Goal: Task Accomplishment & Management: Manage account settings

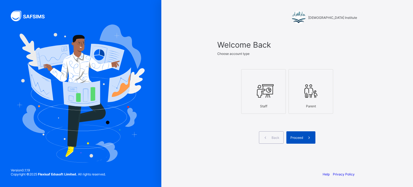
click at [303, 138] on span "Proceed" at bounding box center [297, 138] width 13 height 4
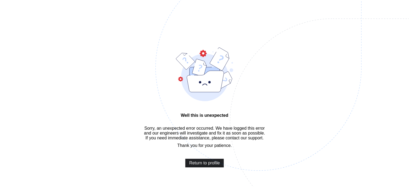
click at [195, 166] on span "Return to profile" at bounding box center [204, 163] width 31 height 5
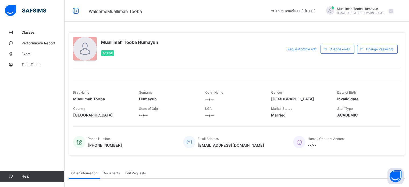
scroll to position [52, 0]
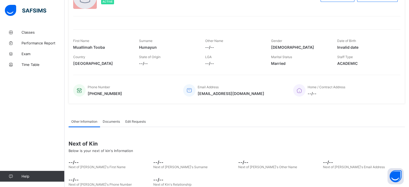
click at [200, 132] on div "Next of Kin Below is your next of kin's Information --/-- Next of [PERSON_NAME]…" at bounding box center [237, 167] width 337 height 81
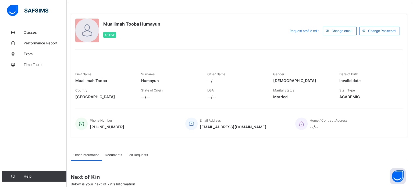
scroll to position [0, 0]
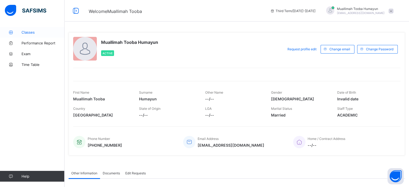
click at [17, 34] on icon at bounding box center [11, 32] width 22 height 4
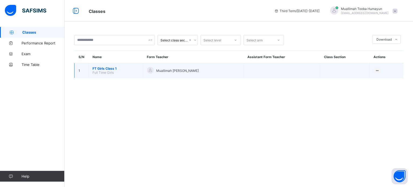
click at [127, 66] on span "FT Girls Class 1" at bounding box center [116, 68] width 46 height 4
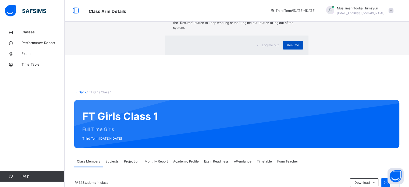
click at [283, 50] on div "Resume" at bounding box center [293, 45] width 20 height 9
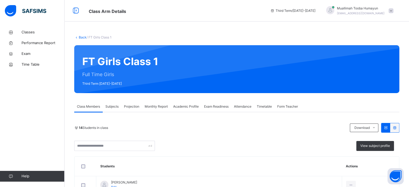
click at [113, 106] on span "Subjects" at bounding box center [112, 106] width 13 height 5
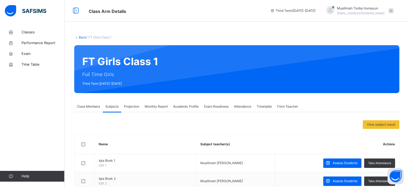
click at [130, 110] on div "Projection" at bounding box center [131, 106] width 21 height 11
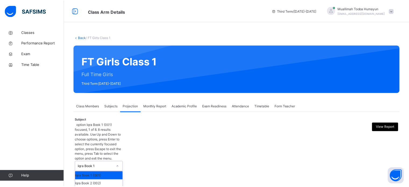
scroll to position [28, 0]
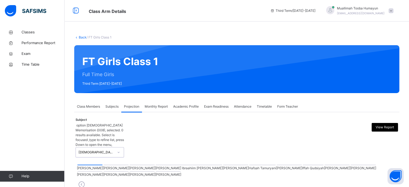
scroll to position [87, 0]
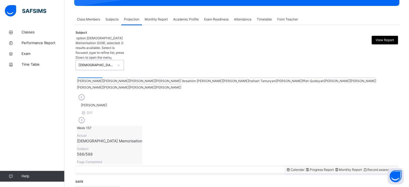
click at [155, 84] on div at bounding box center [142, 84] width 25 height 1
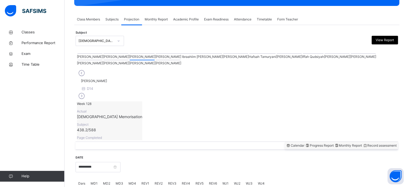
click at [181, 60] on div "[PERSON_NAME]" at bounding box center [168, 62] width 26 height 6
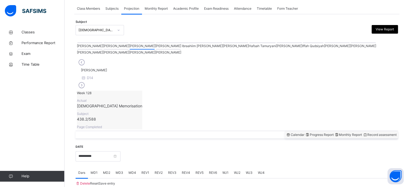
click at [181, 49] on div at bounding box center [168, 49] width 25 height 1
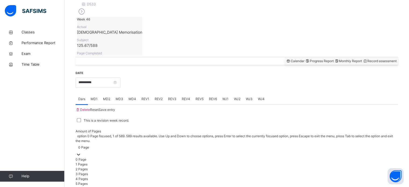
scroll to position [198, 0]
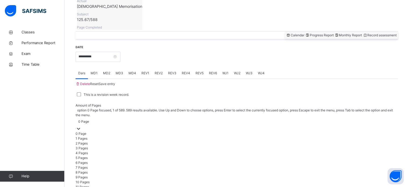
click at [128, 136] on div "1 Pages" at bounding box center [237, 138] width 323 height 5
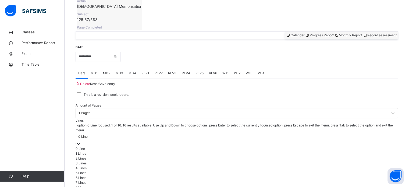
click at [187, 146] on div "0 Line" at bounding box center [237, 148] width 323 height 5
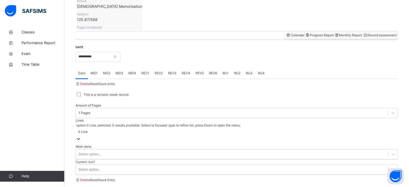
scroll to position [217, 0]
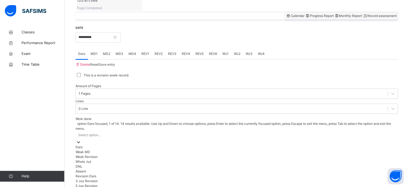
click at [162, 145] on div "Dars" at bounding box center [237, 147] width 323 height 5
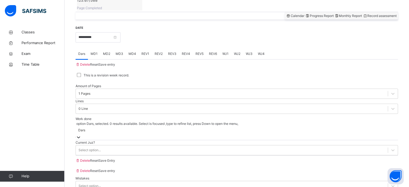
click at [138, 144] on div "Current Juz? Select option..." at bounding box center [237, 147] width 323 height 15
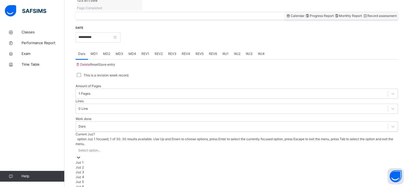
click at [114, 170] on div "Juz 3" at bounding box center [237, 172] width 323 height 5
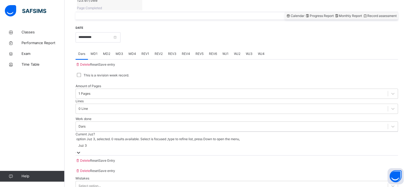
click at [115, 62] on span "Save entry" at bounding box center [107, 64] width 16 height 4
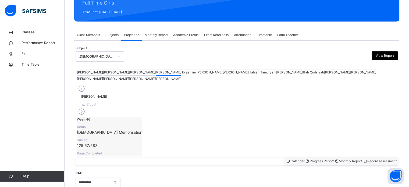
scroll to position [71, 0]
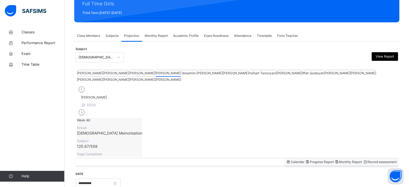
click at [104, 70] on div at bounding box center [116, 70] width 25 height 1
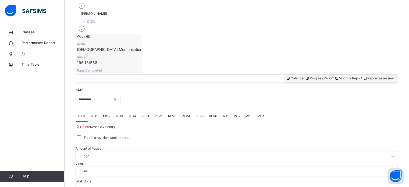
scroll to position [155, 0]
click at [146, 111] on div "REV1" at bounding box center [145, 116] width 13 height 11
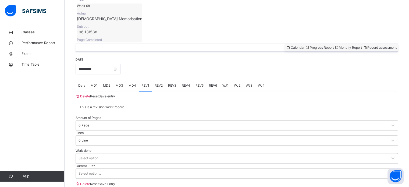
scroll to position [192, 0]
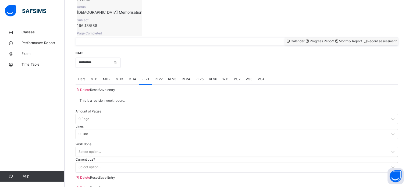
type input "******"
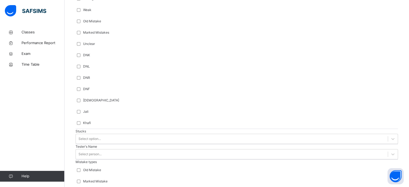
scroll to position [454, 0]
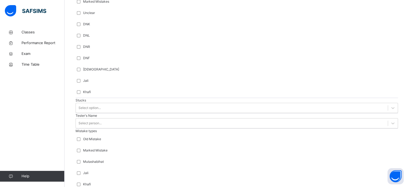
type input "*****"
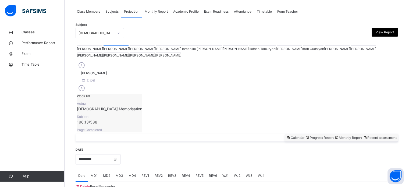
scroll to position [217, 0]
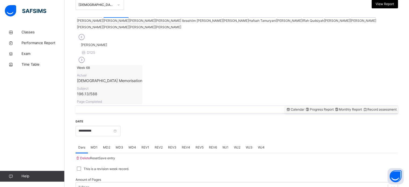
scroll to position [123, 0]
click at [129, 24] on div at bounding box center [116, 24] width 25 height 1
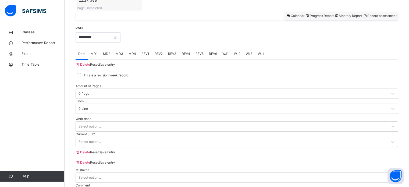
click at [94, 51] on span "MD1" at bounding box center [94, 53] width 7 height 5
click at [129, 173] on div "Select option..." at bounding box center [232, 177] width 312 height 8
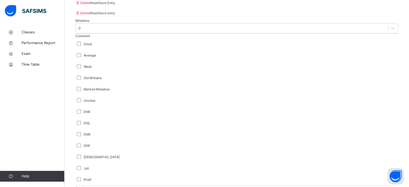
scroll to position [371, 0]
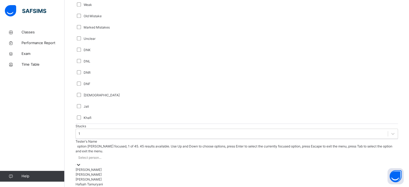
scroll to position [429, 0]
type input "***"
click at [113, 167] on div "[PERSON_NAME]" at bounding box center [237, 169] width 323 height 5
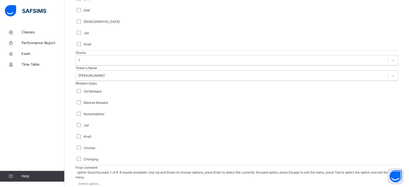
scroll to position [528, 0]
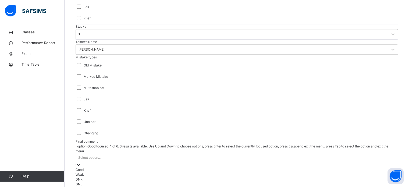
click at [99, 167] on div "Good" at bounding box center [237, 169] width 323 height 5
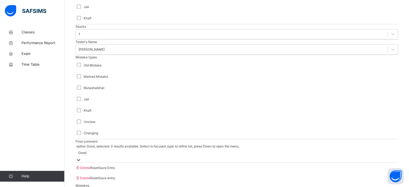
click at [115, 166] on span "Save Entry" at bounding box center [107, 168] width 16 height 4
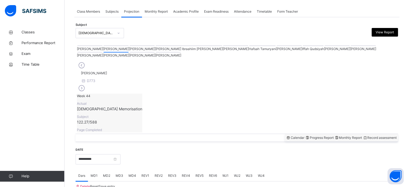
scroll to position [217, 0]
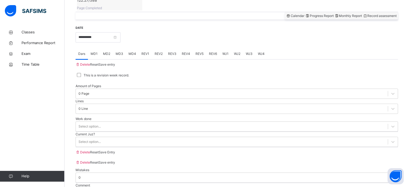
click at [149, 48] on div "REV1" at bounding box center [145, 53] width 13 height 11
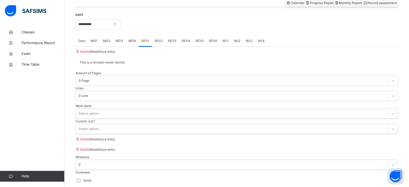
scroll to position [230, 0]
type input "**"
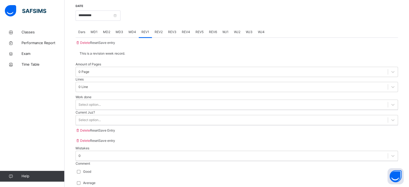
scroll to position [239, 0]
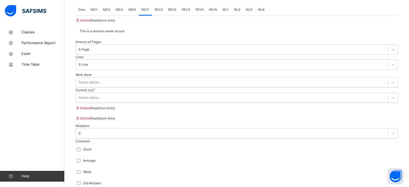
scroll to position [262, 0]
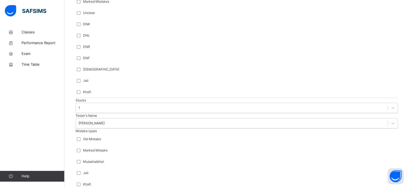
scroll to position [85, 0]
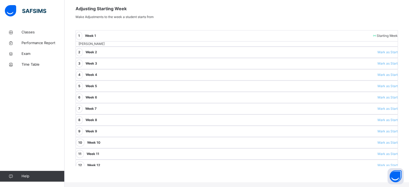
scroll to position [95, 0]
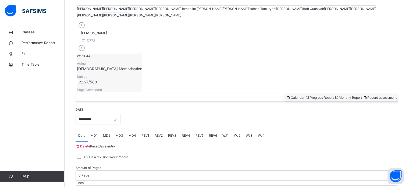
scroll to position [130, 0]
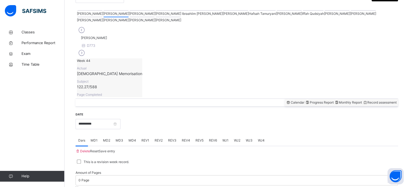
click at [181, 17] on div at bounding box center [168, 17] width 25 height 1
click at [145, 135] on div "REV1" at bounding box center [145, 140] width 13 height 11
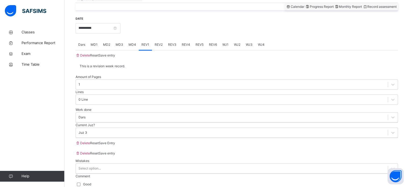
scroll to position [227, 0]
type input "**"
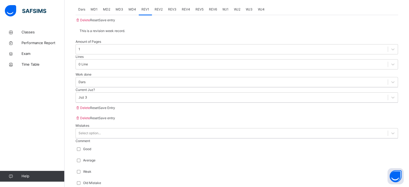
scroll to position [262, 0]
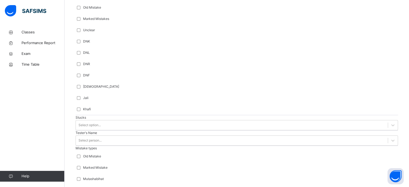
scroll to position [454, 0]
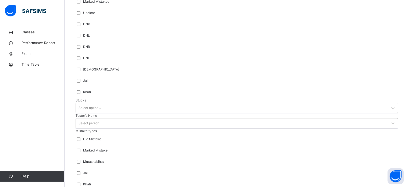
type input "***"
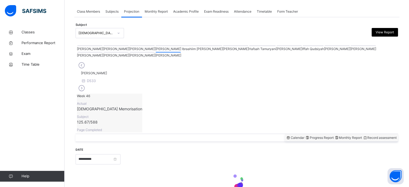
click at [398, 164] on div "**********" at bounding box center [237, 170] width 323 height 57
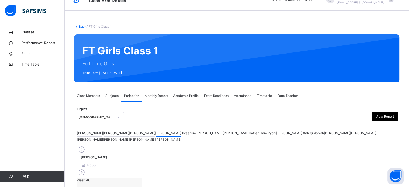
scroll to position [10, 0]
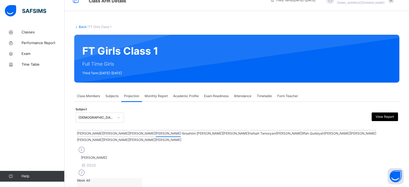
click at [253, 93] on div "Attendance" at bounding box center [242, 96] width 23 height 11
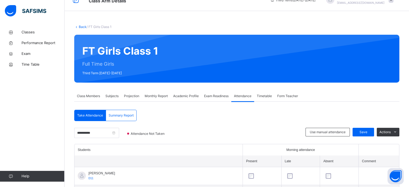
scroll to position [96, 0]
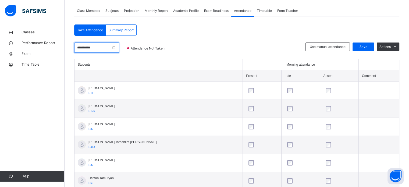
click at [119, 48] on input "**********" at bounding box center [96, 48] width 45 height 10
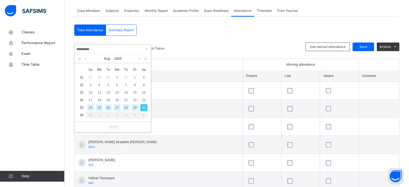
click at [127, 106] on div "28" at bounding box center [126, 107] width 7 height 7
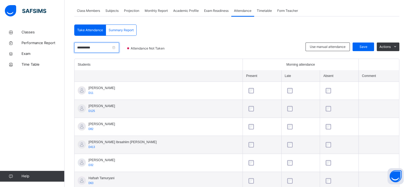
click at [119, 45] on input "**********" at bounding box center [96, 48] width 45 height 10
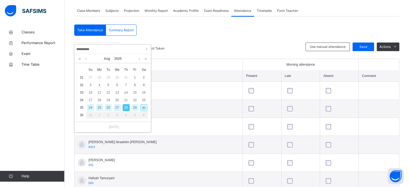
click at [116, 106] on div "27" at bounding box center [117, 107] width 7 height 7
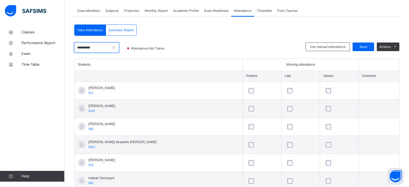
click at [119, 45] on input "**********" at bounding box center [96, 48] width 45 height 10
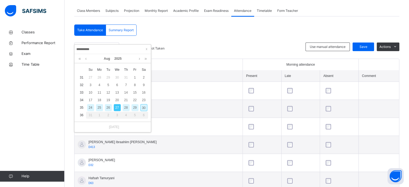
click at [110, 109] on div "26" at bounding box center [108, 107] width 7 height 7
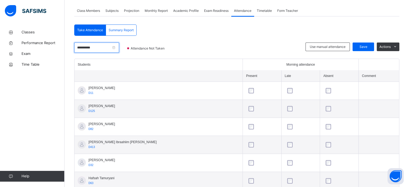
click at [119, 46] on input "**********" at bounding box center [96, 48] width 45 height 10
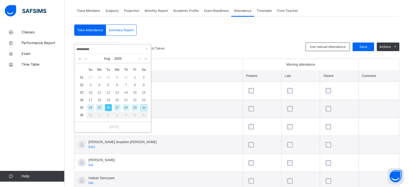
click at [144, 108] on div "30" at bounding box center [144, 107] width 7 height 7
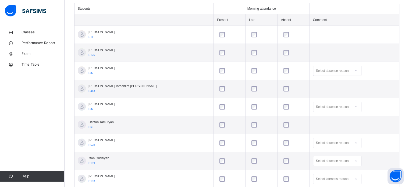
scroll to position [0, 0]
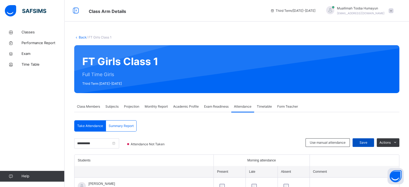
click at [373, 138] on div "Save" at bounding box center [364, 142] width 22 height 9
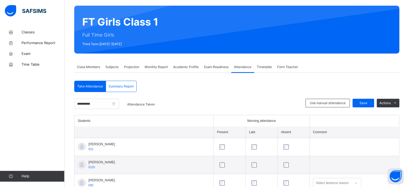
scroll to position [31, 0]
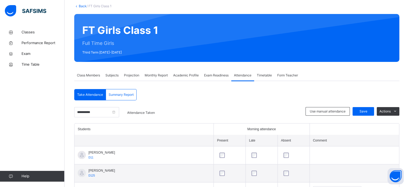
click at [130, 73] on span "Projection" at bounding box center [131, 75] width 15 height 5
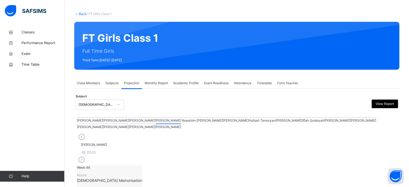
scroll to position [23, 0]
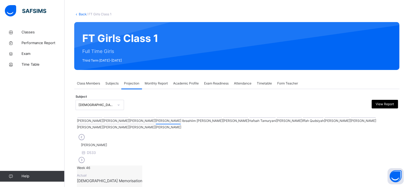
click at [159, 80] on div "Monthly Report" at bounding box center [156, 83] width 29 height 11
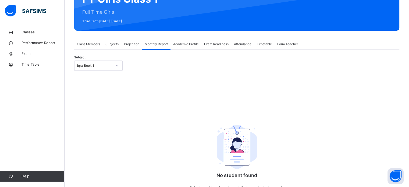
scroll to position [64, 0]
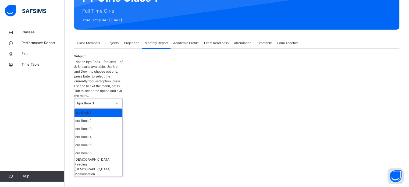
click at [104, 99] on div "Iqra Book 1" at bounding box center [94, 104] width 38 height 10
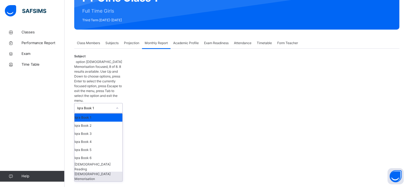
click at [100, 172] on div "[DEMOGRAPHIC_DATA] Memorisation" at bounding box center [99, 177] width 48 height 10
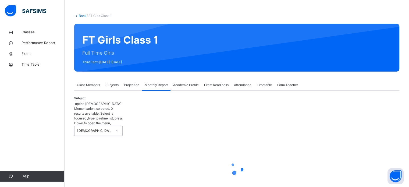
select select "****"
select select "*"
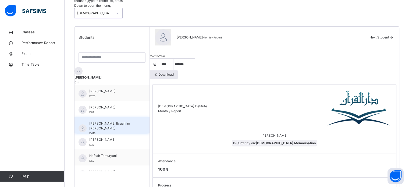
scroll to position [139, 0]
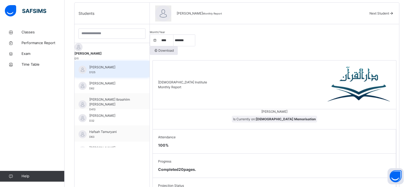
click at [117, 62] on div "[PERSON_NAME] D125" at bounding box center [112, 69] width 75 height 16
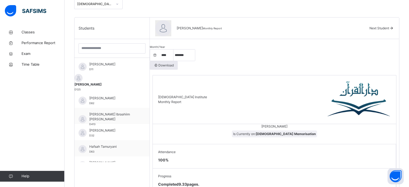
scroll to position [121, 0]
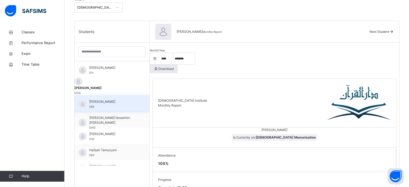
click at [117, 101] on span "[PERSON_NAME]" at bounding box center [113, 101] width 48 height 5
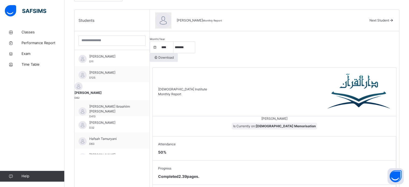
scroll to position [131, 0]
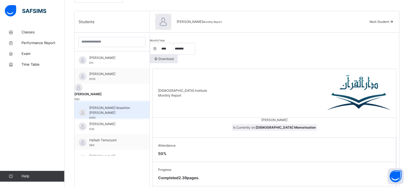
click at [129, 112] on div "[PERSON_NAME] Ibraahiim [PERSON_NAME] D413" at bounding box center [113, 113] width 48 height 15
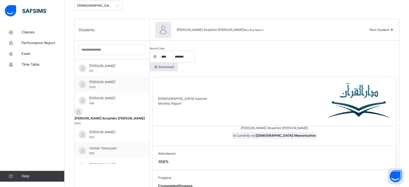
scroll to position [114, 0]
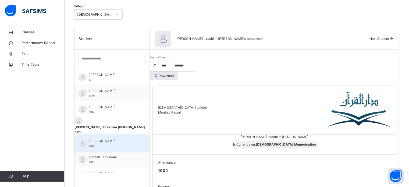
click at [121, 144] on div "Fatima Ilham D32" at bounding box center [113, 144] width 48 height 10
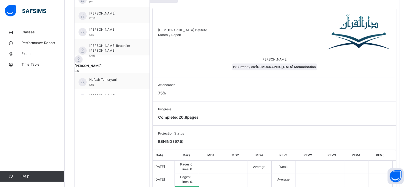
scroll to position [188, 0]
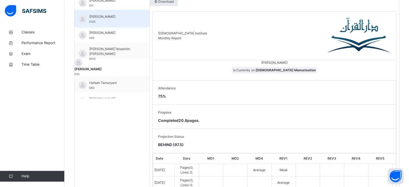
click at [112, 13] on div "[PERSON_NAME] D125" at bounding box center [112, 18] width 75 height 16
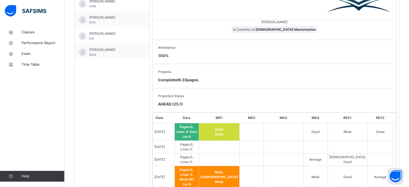
scroll to position [121, 0]
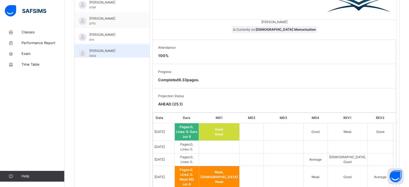
click at [122, 52] on div "Sumeya Umar D533" at bounding box center [113, 53] width 48 height 10
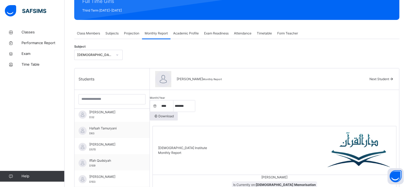
scroll to position [0, 0]
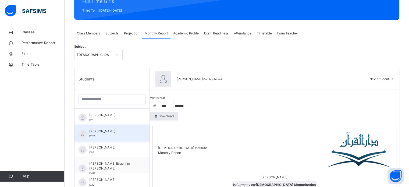
click at [131, 137] on div "[PERSON_NAME] D125" at bounding box center [113, 134] width 48 height 10
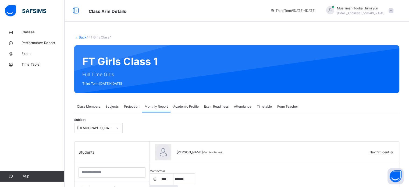
click at [130, 108] on span "Projection" at bounding box center [131, 106] width 15 height 5
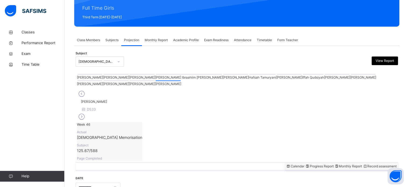
scroll to position [67, 0]
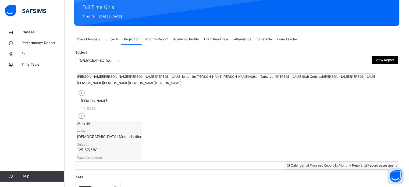
click at [104, 74] on div at bounding box center [116, 73] width 25 height 1
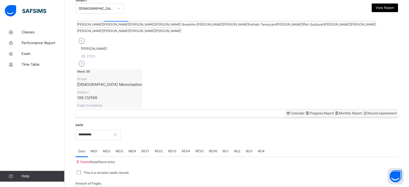
scroll to position [123, 0]
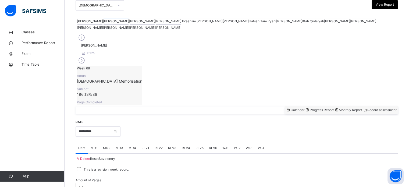
click at [373, 143] on div at bounding box center [237, 143] width 323 height 0
click at [89, 127] on input "**********" at bounding box center [98, 132] width 45 height 10
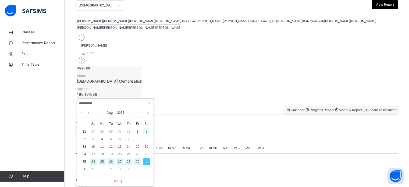
click at [146, 131] on div "2" at bounding box center [146, 131] width 7 height 7
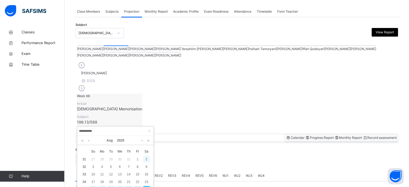
type input "**********"
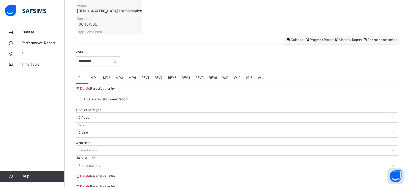
scroll to position [217, 0]
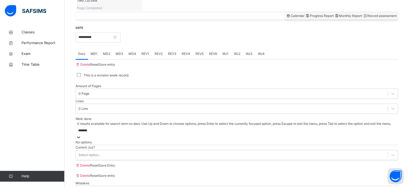
type input "*******"
click at [115, 163] on span "Save Entry" at bounding box center [107, 165] width 16 height 4
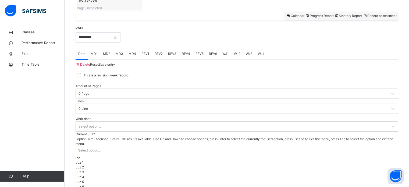
scroll to position [28, 0]
click at [134, 184] on div "Juz 6" at bounding box center [237, 186] width 323 height 5
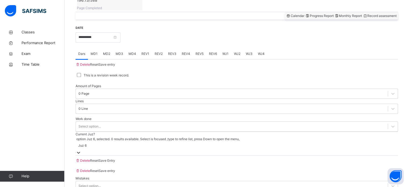
click at [115, 159] on span "Save Entry" at bounding box center [107, 161] width 16 height 4
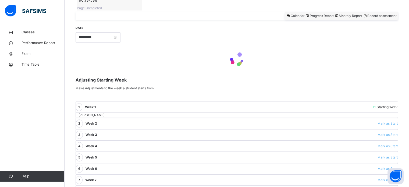
scroll to position [95, 0]
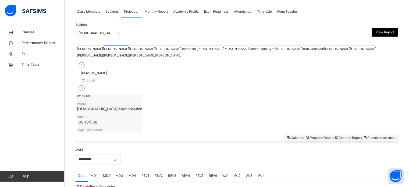
click at [2, 159] on div "Classes Performance Report Exam Time Table Help" at bounding box center [32, 105] width 65 height 166
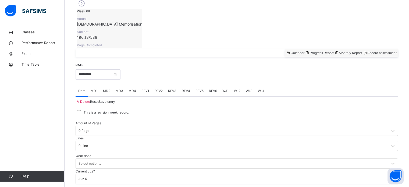
scroll to position [180, 0]
click at [92, 89] on span "MD1" at bounding box center [94, 91] width 7 height 5
click at [135, 86] on div "MD4" at bounding box center [132, 91] width 13 height 11
click at [118, 89] on span "MD3" at bounding box center [120, 91] width 8 height 5
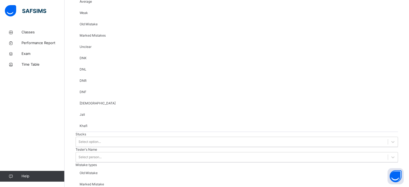
scroll to position [422, 0]
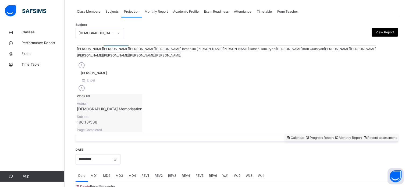
scroll to position [217, 0]
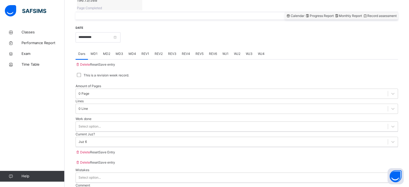
click at [129, 48] on div "MD4" at bounding box center [132, 53] width 13 height 11
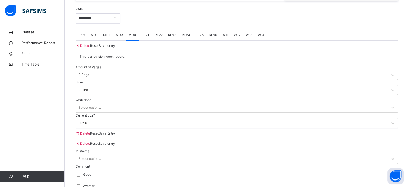
scroll to position [211, 0]
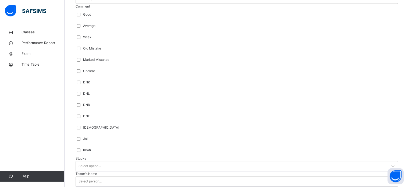
scroll to position [397, 0]
drag, startPoint x: 124, startPoint y: 93, endPoint x: 120, endPoint y: 115, distance: 21.9
drag, startPoint x: 106, startPoint y: 123, endPoint x: 106, endPoint y: 130, distance: 7.0
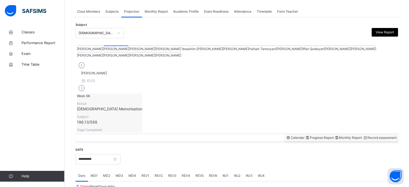
scroll to position [217, 0]
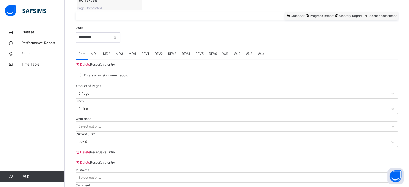
click at [148, 51] on span "REV1" at bounding box center [146, 53] width 8 height 5
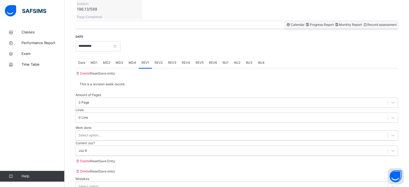
scroll to position [185, 0]
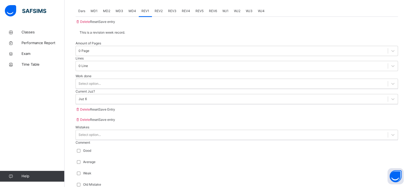
scroll to position [262, 0]
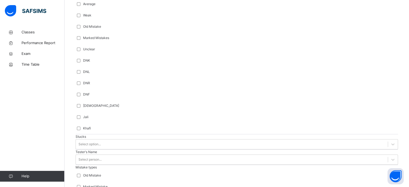
scroll to position [454, 0]
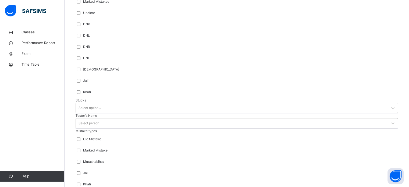
type input "***"
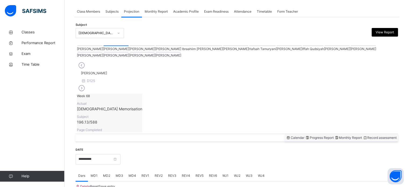
scroll to position [217, 0]
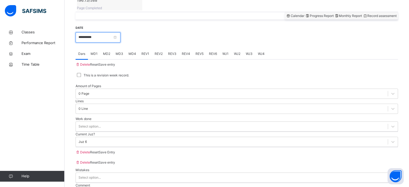
click at [85, 32] on input "**********" at bounding box center [98, 37] width 45 height 10
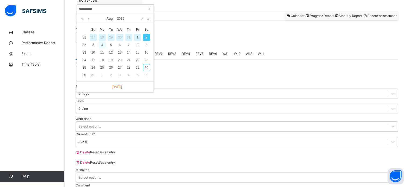
click at [101, 44] on div "4" at bounding box center [102, 44] width 7 height 7
type input "**********"
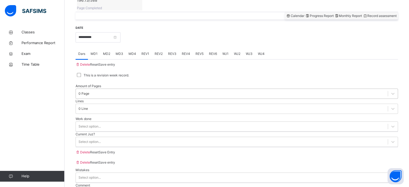
click at [89, 91] on div "0 Page" at bounding box center [84, 93] width 11 height 5
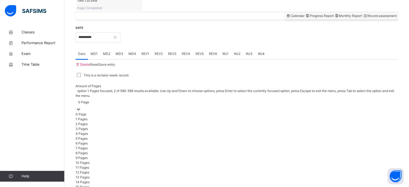
click at [117, 117] on div "1 Pages" at bounding box center [237, 119] width 323 height 5
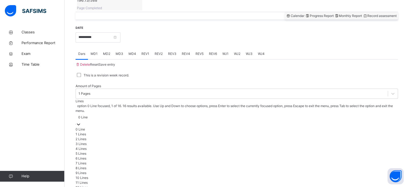
click at [88, 115] on div "0 Line" at bounding box center [82, 117] width 9 height 5
click at [186, 156] on div "6 Lines" at bounding box center [237, 158] width 323 height 5
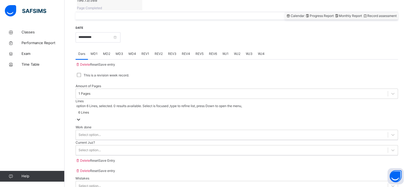
click at [159, 125] on div "Work done Select option..." at bounding box center [237, 132] width 323 height 15
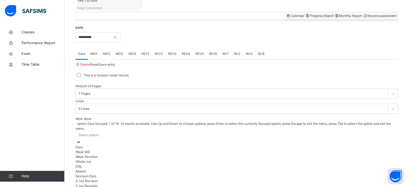
click at [158, 131] on div "Select option..." at bounding box center [237, 138] width 323 height 14
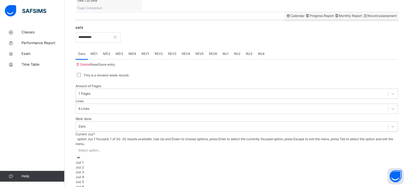
click at [156, 146] on div "Select option..." at bounding box center [237, 150] width 323 height 8
click at [157, 184] on div "Juz 6" at bounding box center [237, 186] width 323 height 5
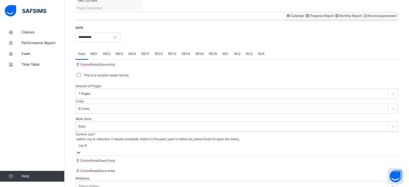
click at [115, 159] on span "Save Entry" at bounding box center [107, 161] width 16 height 4
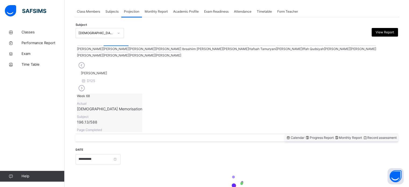
scroll to position [217, 0]
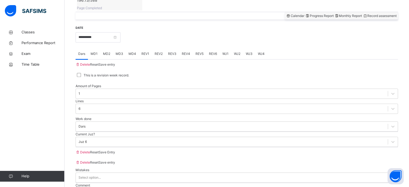
click at [112, 48] on div "MD2" at bounding box center [106, 53] width 13 height 11
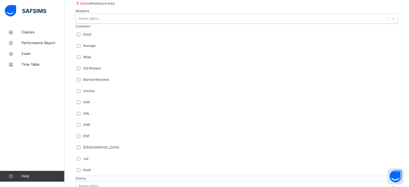
scroll to position [405, 0]
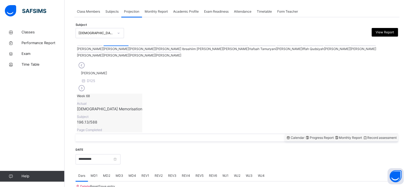
scroll to position [217, 0]
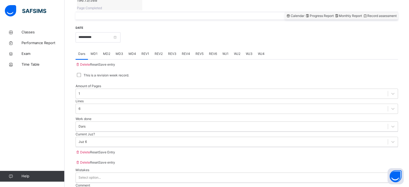
click at [144, 51] on span "REV1" at bounding box center [146, 53] width 8 height 5
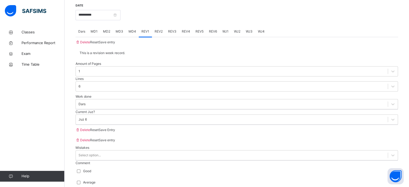
scroll to position [239, 0]
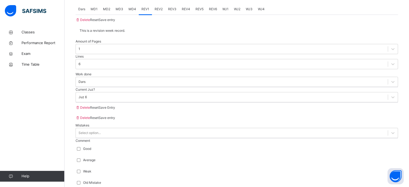
scroll to position [262, 0]
drag, startPoint x: 88, startPoint y: 143, endPoint x: 90, endPoint y: 152, distance: 9.0
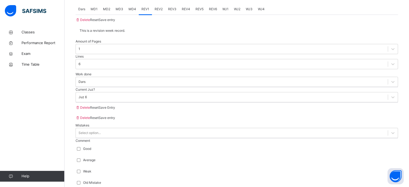
scroll to position [454, 0]
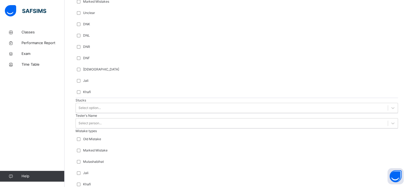
type input "**"
type input "*"
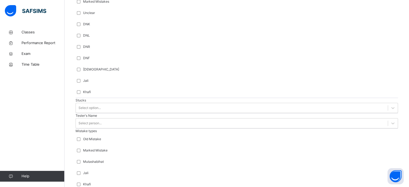
type input "**"
drag, startPoint x: 373, startPoint y: 152, endPoint x: 382, endPoint y: 153, distance: 8.8
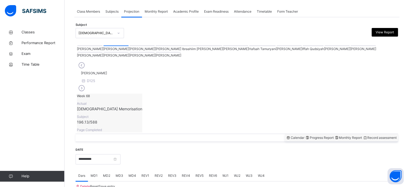
scroll to position [217, 0]
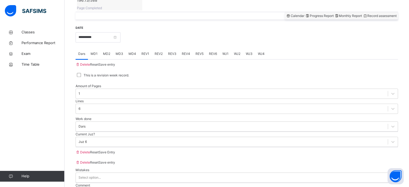
click at [161, 51] on span "REV2" at bounding box center [159, 53] width 8 height 5
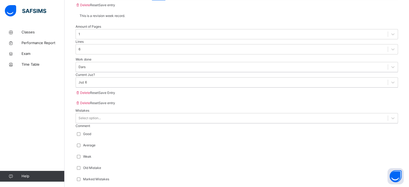
scroll to position [276, 0]
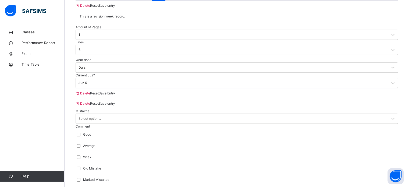
drag, startPoint x: 114, startPoint y: 44, endPoint x: 116, endPoint y: 83, distance: 38.3
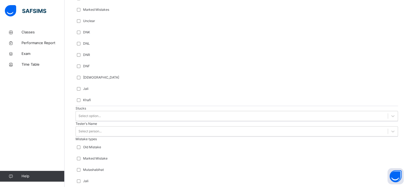
scroll to position [454, 0]
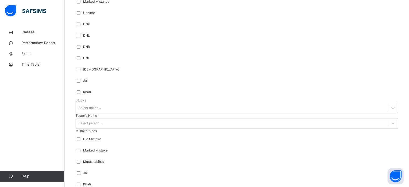
type input "***"
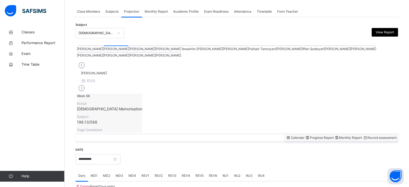
scroll to position [217, 0]
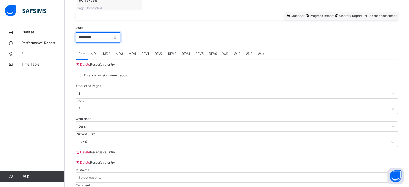
click at [94, 32] on input "**********" at bounding box center [98, 37] width 45 height 10
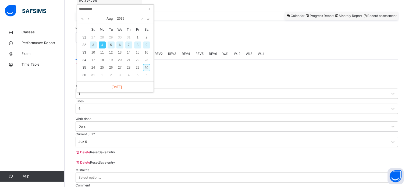
click at [148, 65] on div "30" at bounding box center [146, 67] width 7 height 7
type input "**********"
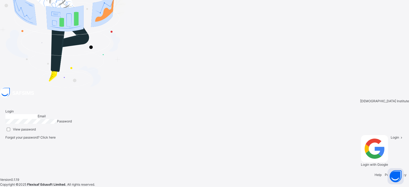
type input "**********"
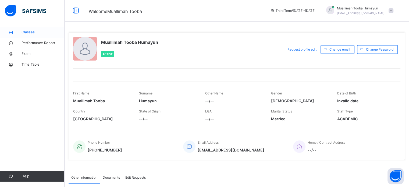
click at [43, 30] on span "Classes" at bounding box center [43, 32] width 43 height 5
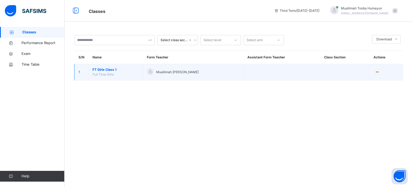
click at [110, 68] on span "FT Girls Class 1" at bounding box center [116, 69] width 46 height 5
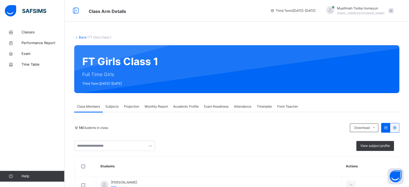
click at [136, 108] on span "Projection" at bounding box center [131, 106] width 15 height 5
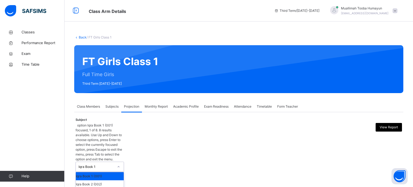
click at [99, 164] on div "Iqra Book 1" at bounding box center [97, 166] width 36 height 5
type input "*"
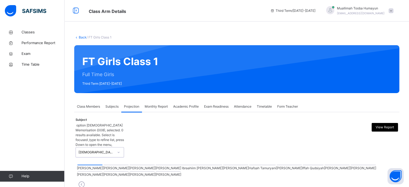
scroll to position [60, 0]
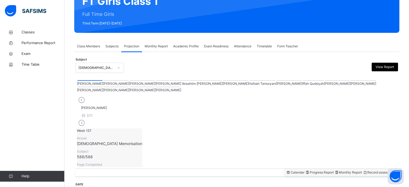
click at [104, 81] on div at bounding box center [116, 80] width 25 height 1
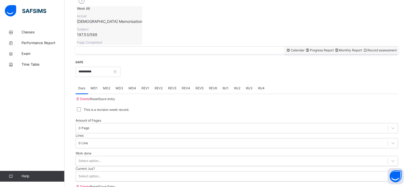
scroll to position [183, 0]
click at [133, 86] on span "MD4" at bounding box center [133, 88] width 8 height 5
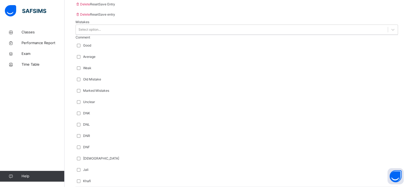
scroll to position [422, 0]
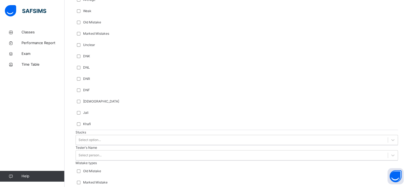
type input "*"
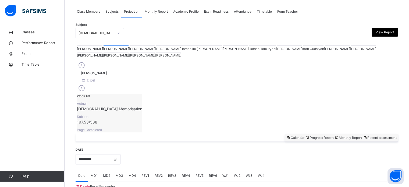
scroll to position [217, 0]
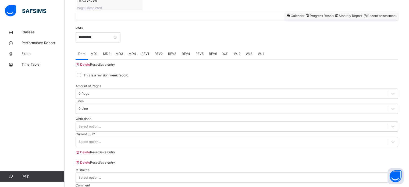
click at [122, 51] on span "MD3" at bounding box center [120, 53] width 8 height 5
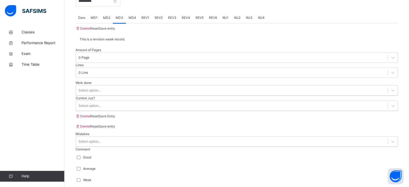
scroll to position [253, 0]
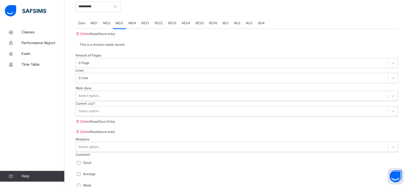
scroll to position [422, 0]
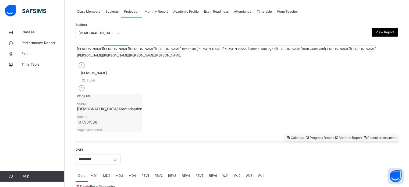
scroll to position [217, 0]
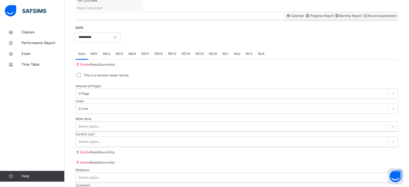
click at [146, 51] on span "REV1" at bounding box center [146, 53] width 8 height 5
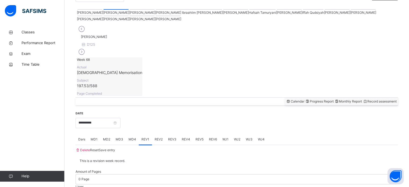
scroll to position [131, 0]
click at [88, 134] on div "Dars" at bounding box center [82, 139] width 12 height 11
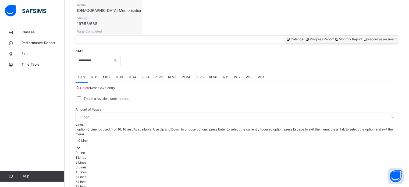
scroll to position [198, 0]
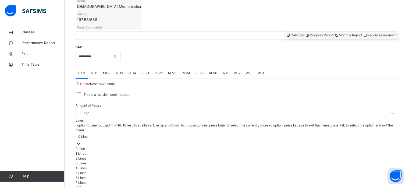
click at [188, 133] on div "0 Line" at bounding box center [237, 137] width 323 height 8
click at [177, 185] on div "8 Lines" at bounding box center [237, 187] width 323 height 5
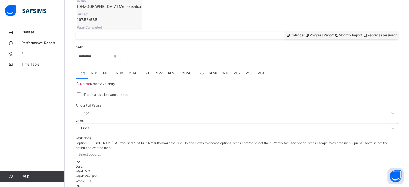
scroll to position [217, 0]
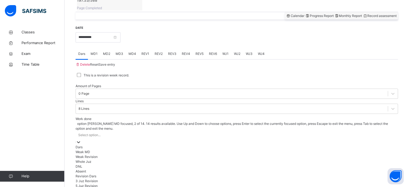
click at [145, 126] on div "option [PERSON_NAME] MD focused, 2 of 14. 14 results available. Use Up and Down…" at bounding box center [237, 166] width 323 height 91
click at [146, 145] on div "Dars" at bounding box center [237, 147] width 323 height 5
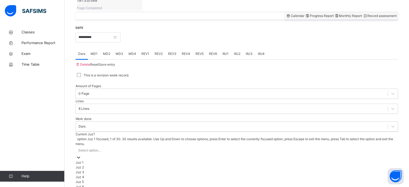
click at [107, 146] on div "Select option..." at bounding box center [237, 153] width 323 height 14
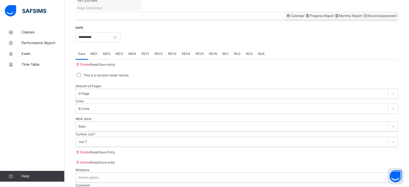
click at [115, 154] on span "Save Entry" at bounding box center [107, 152] width 16 height 4
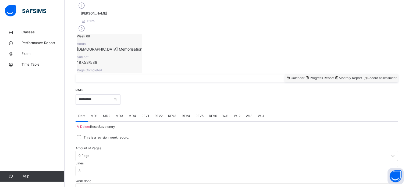
scroll to position [155, 0]
click at [111, 87] on div "**********" at bounding box center [237, 95] width 323 height 17
click at [107, 94] on input "**********" at bounding box center [98, 99] width 45 height 10
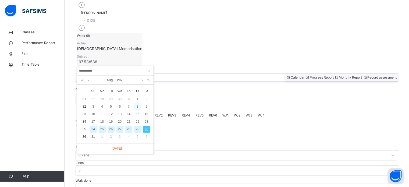
click at [138, 104] on div "8" at bounding box center [137, 106] width 7 height 7
type input "**********"
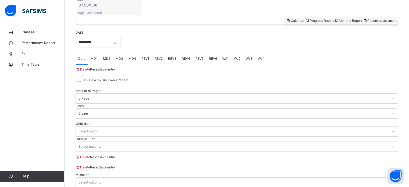
scroll to position [212, 0]
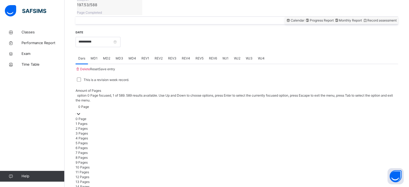
drag, startPoint x: 112, startPoint y: 82, endPoint x: 197, endPoint y: 80, distance: 85.1
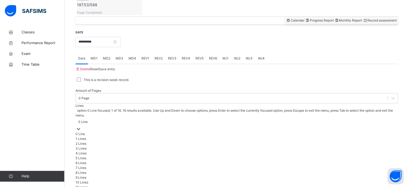
click at [88, 120] on div "0 Line" at bounding box center [82, 122] width 9 height 5
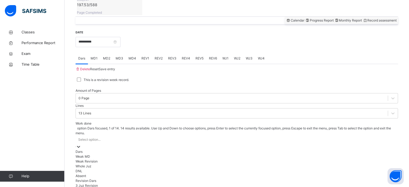
scroll to position [217, 0]
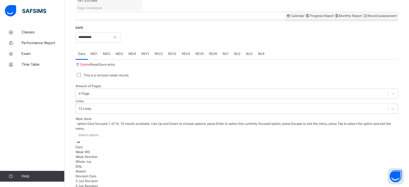
click at [147, 121] on div "option Dars focused, 1 of 14. 14 results available. Use Up and Down to choose o…" at bounding box center [237, 166] width 323 height 91
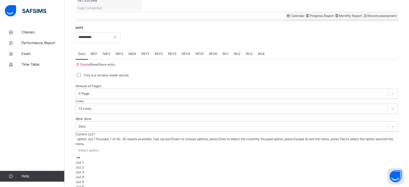
click at [150, 146] on div "Select option..." at bounding box center [237, 153] width 323 height 14
click at [141, 184] on div "Juz 6" at bounding box center [237, 186] width 323 height 5
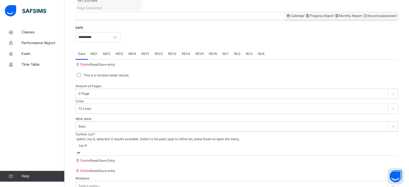
click at [115, 159] on span "Save Entry" at bounding box center [107, 161] width 16 height 4
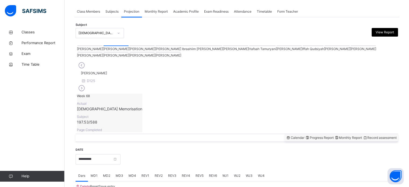
scroll to position [217, 0]
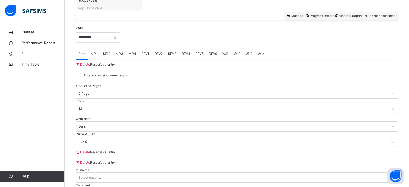
click at [98, 51] on span "MD1" at bounding box center [94, 53] width 7 height 5
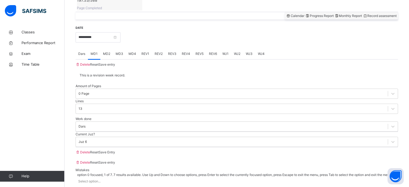
click at [131, 177] on div "Select option..." at bounding box center [237, 181] width 323 height 8
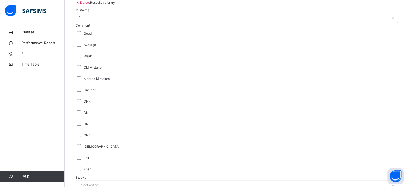
scroll to position [377, 0]
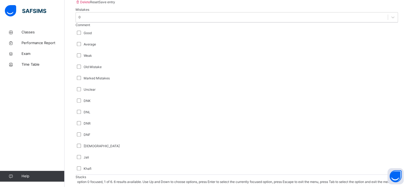
click at [93, 186] on div "Select option..." at bounding box center [89, 188] width 22 height 5
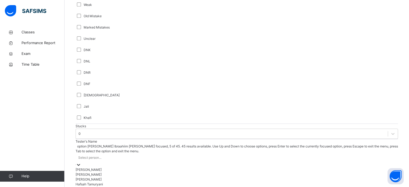
click at [109, 181] on div "Hafsah Tamuryani" at bounding box center [237, 183] width 323 height 5
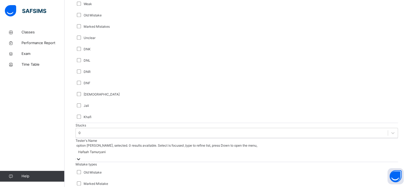
scroll to position [528, 0]
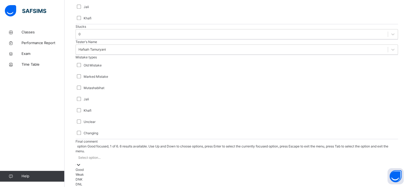
click at [120, 154] on div "Select option..." at bounding box center [237, 158] width 323 height 8
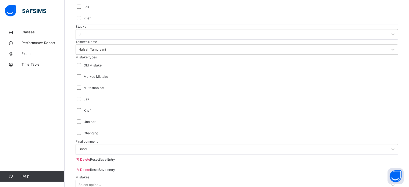
click at [115, 157] on span "Save Entry" at bounding box center [107, 159] width 16 height 4
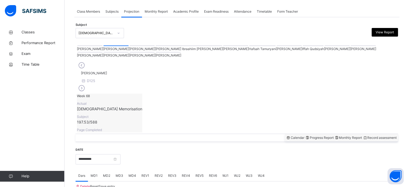
scroll to position [217, 0]
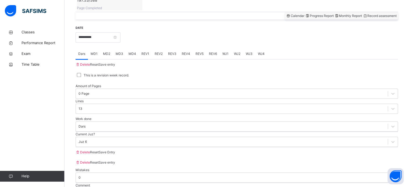
click at [139, 48] on div "MD4" at bounding box center [132, 53] width 13 height 11
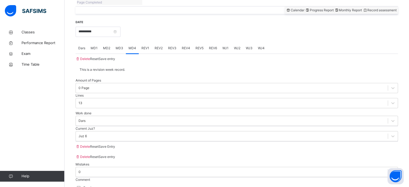
scroll to position [223, 0]
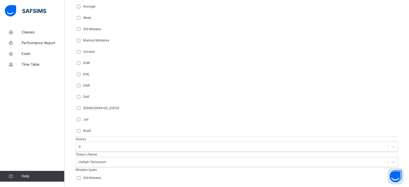
scroll to position [422, 0]
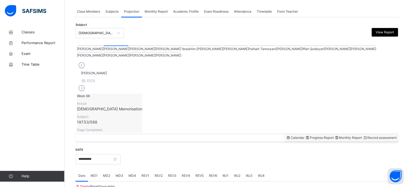
scroll to position [217, 0]
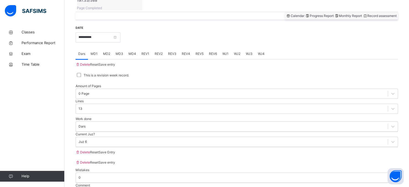
click at [145, 48] on div "REV1" at bounding box center [145, 53] width 13 height 11
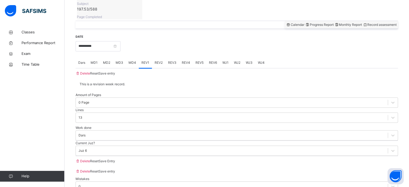
scroll to position [209, 0]
drag, startPoint x: 111, startPoint y: 111, endPoint x: 113, endPoint y: 139, distance: 27.6
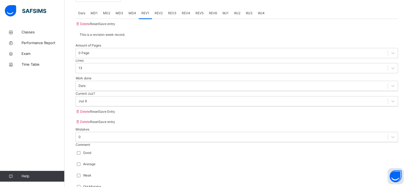
scroll to position [262, 0]
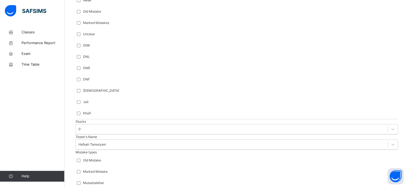
scroll to position [454, 0]
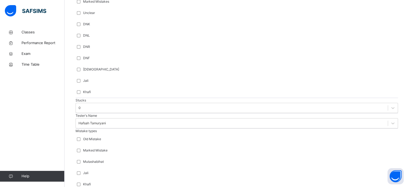
type input "*"
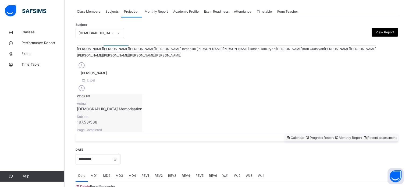
scroll to position [217, 0]
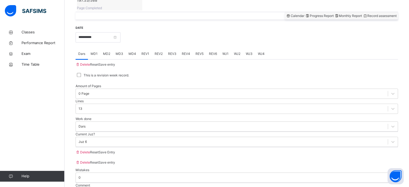
click at [161, 51] on span "REV2" at bounding box center [159, 53] width 8 height 5
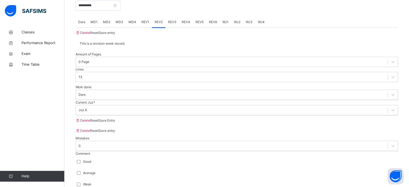
scroll to position [248, 0]
drag, startPoint x: 121, startPoint y: 41, endPoint x: 132, endPoint y: 61, distance: 23.6
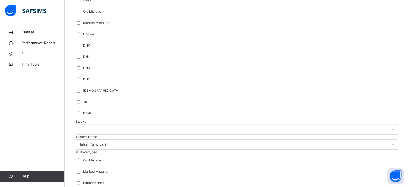
scroll to position [454, 0]
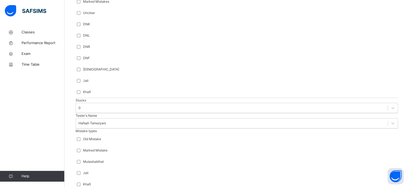
type input "*"
type input "*******"
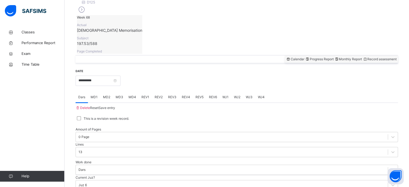
scroll to position [173, 0]
click at [119, 76] on input "**********" at bounding box center [98, 81] width 45 height 10
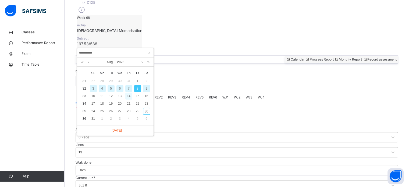
click at [130, 94] on div "14" at bounding box center [128, 96] width 7 height 7
type input "**********"
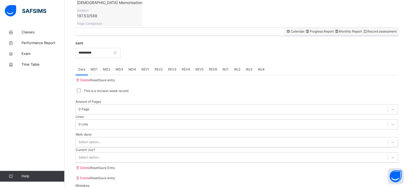
scroll to position [202, 0]
click at [214, 98] on div "Amount of Pages 0 Page Lines 0 Line" at bounding box center [237, 114] width 323 height 36
click at [213, 119] on div "0 Line" at bounding box center [237, 124] width 323 height 10
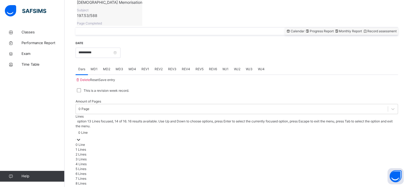
scroll to position [66, 0]
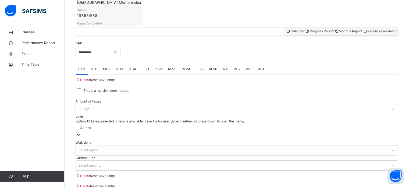
scroll to position [217, 0]
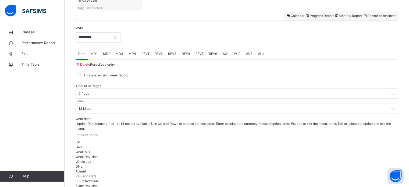
click at [171, 121] on div "option Dars focused, 1 of 14. 14 results available. Use Up and Down to choose o…" at bounding box center [237, 166] width 323 height 91
click at [171, 145] on div "Dars" at bounding box center [237, 147] width 323 height 5
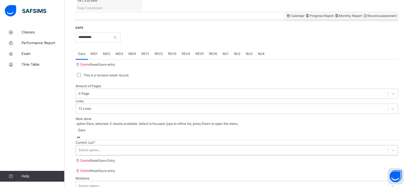
click at [161, 146] on div "Select option..." at bounding box center [232, 150] width 312 height 8
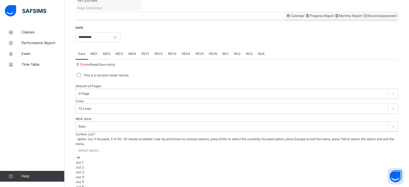
scroll to position [36, 0]
drag, startPoint x: 150, startPoint y: 161, endPoint x: 174, endPoint y: 155, distance: 24.6
click at [174, 184] on div "Juz 6" at bounding box center [237, 186] width 323 height 5
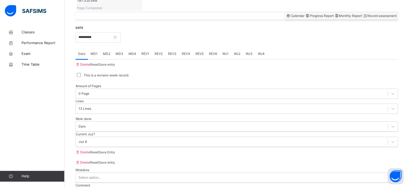
click at [115, 153] on div "Save Entry" at bounding box center [107, 152] width 16 height 5
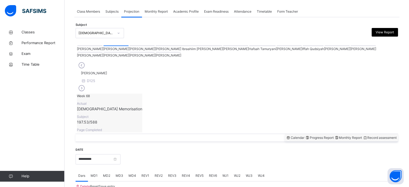
scroll to position [217, 0]
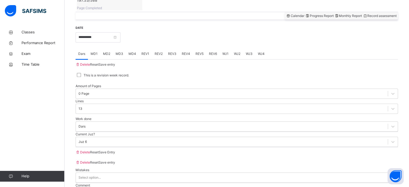
click at [135, 51] on span "MD4" at bounding box center [133, 53] width 8 height 5
click at [147, 51] on span "REV1" at bounding box center [146, 53] width 8 height 5
click at [159, 51] on span "REV2" at bounding box center [159, 53] width 8 height 5
click at [175, 51] on span "REV3" at bounding box center [172, 53] width 8 height 5
click at [190, 51] on span "REV4" at bounding box center [186, 53] width 8 height 5
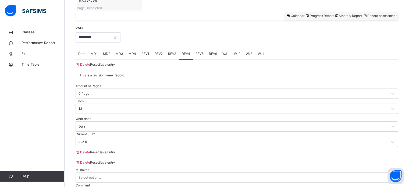
drag, startPoint x: 160, startPoint y: 101, endPoint x: 161, endPoint y: 112, distance: 11.1
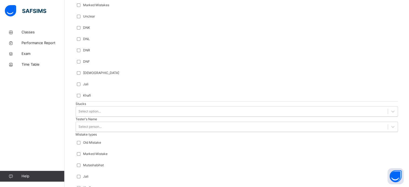
scroll to position [454, 0]
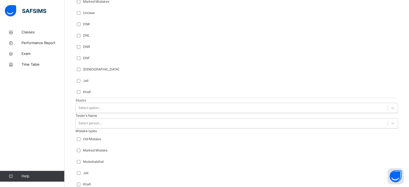
type input "***"
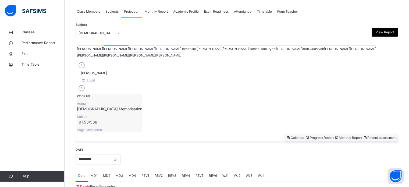
scroll to position [217, 0]
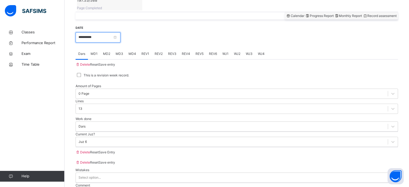
click at [111, 32] on input "**********" at bounding box center [98, 37] width 45 height 10
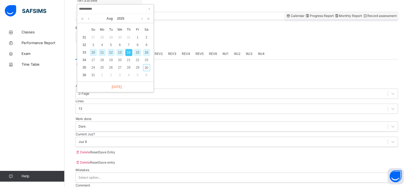
click at [139, 51] on div "15" at bounding box center [137, 52] width 7 height 7
type input "**********"
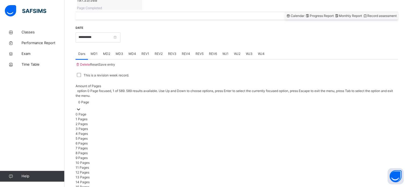
click at [130, 98] on div "0 Page" at bounding box center [237, 102] width 323 height 8
click at [133, 117] on div "1 Pages" at bounding box center [237, 119] width 323 height 5
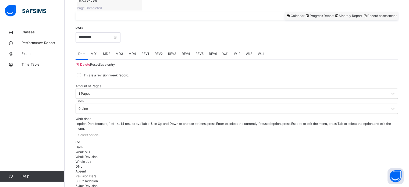
click at [133, 131] on div "Select option..." at bounding box center [237, 135] width 323 height 8
click at [135, 145] on div "Dars" at bounding box center [237, 147] width 323 height 5
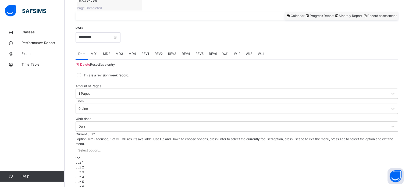
click at [129, 146] on div "Select option..." at bounding box center [237, 150] width 323 height 8
click at [144, 184] on div "Juz 6" at bounding box center [237, 186] width 323 height 5
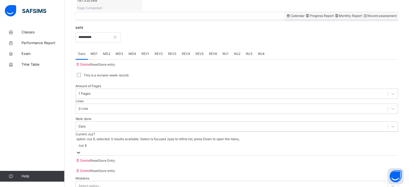
click at [115, 158] on div "Save Entry" at bounding box center [107, 160] width 16 height 5
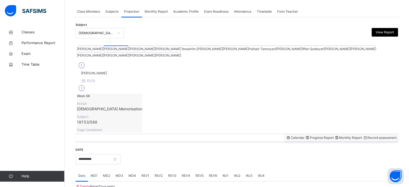
scroll to position [217, 0]
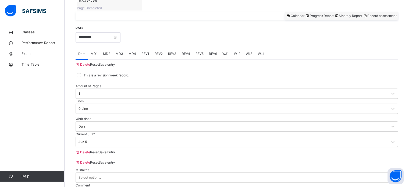
click at [122, 51] on span "MD3" at bounding box center [120, 53] width 8 height 5
click at [135, 48] on div "MD4" at bounding box center [132, 53] width 13 height 11
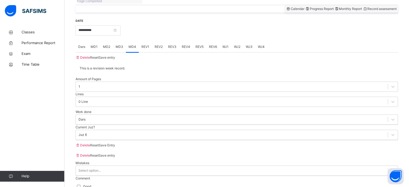
scroll to position [224, 0]
click at [94, 45] on span "MD1" at bounding box center [94, 47] width 7 height 5
click at [132, 45] on span "MD4" at bounding box center [133, 47] width 8 height 5
click at [121, 45] on span "MD3" at bounding box center [120, 47] width 8 height 5
click at [105, 45] on span "MD2" at bounding box center [106, 47] width 7 height 5
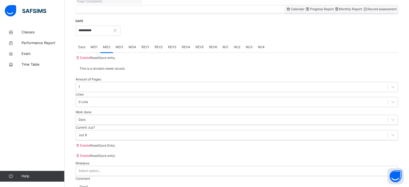
click at [131, 42] on div "MD4" at bounding box center [132, 47] width 13 height 11
click at [148, 45] on span "REV1" at bounding box center [146, 47] width 8 height 5
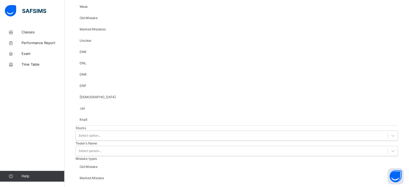
scroll to position [454, 0]
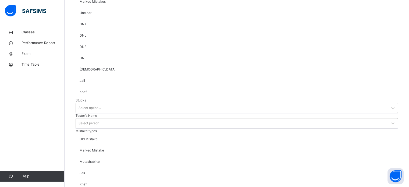
type input "****"
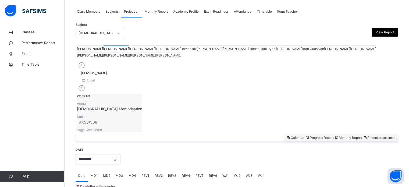
scroll to position [217, 0]
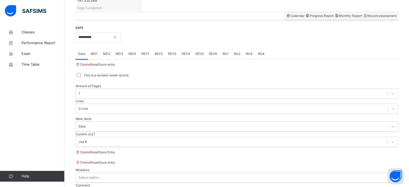
click at [164, 48] on div "REV2" at bounding box center [158, 53] width 13 height 11
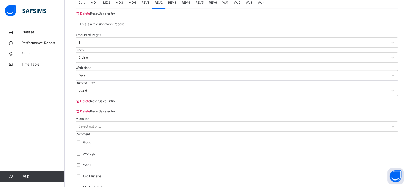
scroll to position [265, 0]
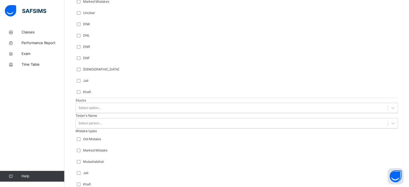
type input "*"
type input "*******"
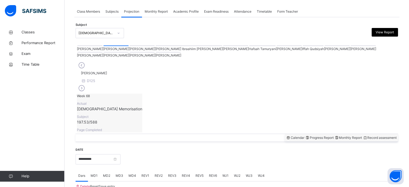
scroll to position [217, 0]
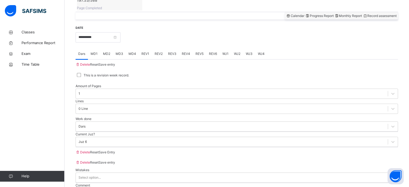
click at [177, 51] on span "REV3" at bounding box center [172, 53] width 8 height 5
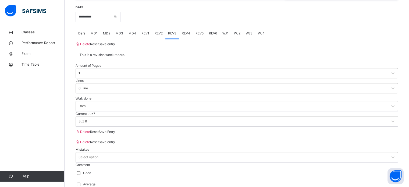
scroll to position [238, 0]
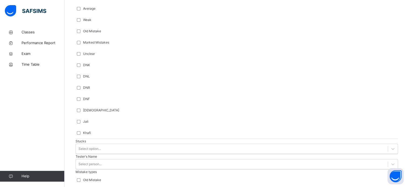
scroll to position [454, 0]
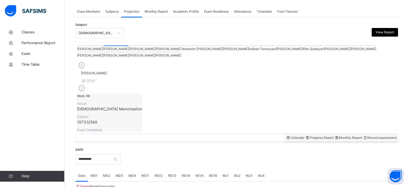
scroll to position [217, 0]
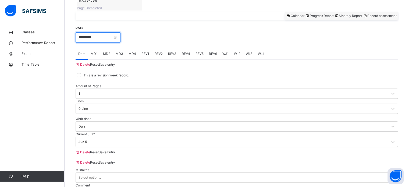
click at [117, 32] on input "**********" at bounding box center [98, 37] width 45 height 10
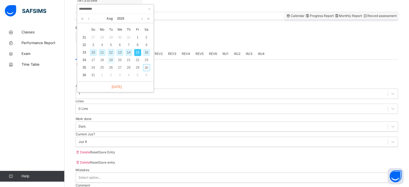
click at [112, 61] on div "19" at bounding box center [111, 60] width 7 height 7
type input "**********"
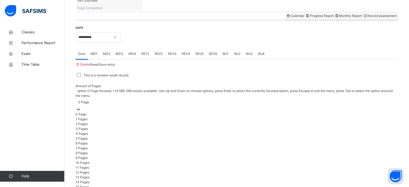
click at [134, 98] on div "0 Page" at bounding box center [237, 102] width 323 height 8
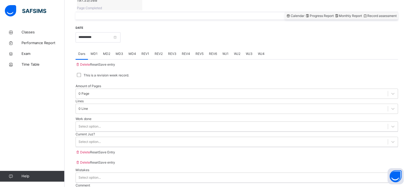
click at [187, 117] on div "Work done Select option..." at bounding box center [237, 124] width 323 height 15
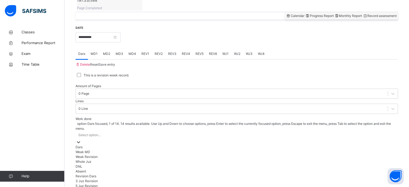
click at [188, 131] on div "Select option..." at bounding box center [237, 135] width 323 height 8
click at [202, 159] on div "Whole Juz" at bounding box center [237, 161] width 323 height 5
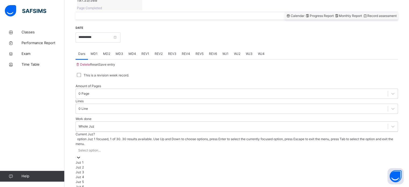
click at [191, 146] on div "Select option..." at bounding box center [237, 150] width 323 height 8
click at [201, 184] on div "Juz 6" at bounding box center [237, 186] width 323 height 5
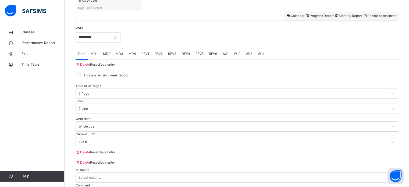
click at [115, 153] on span "Save Entry" at bounding box center [107, 152] width 16 height 4
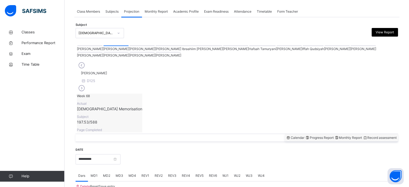
scroll to position [217, 0]
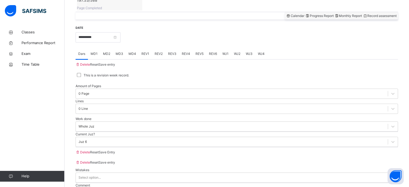
click at [94, 48] on div "MD1" at bounding box center [94, 53] width 12 height 11
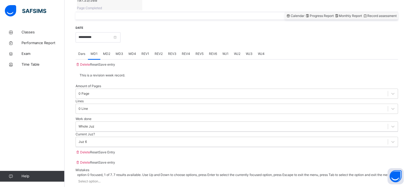
click at [136, 177] on div "Select option..." at bounding box center [237, 181] width 323 height 8
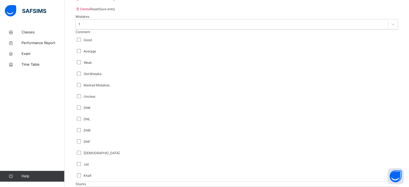
scroll to position [371, 0]
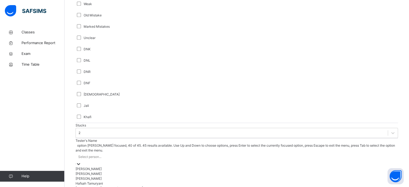
scroll to position [331, 0]
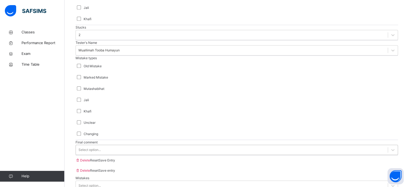
scroll to position [528, 0]
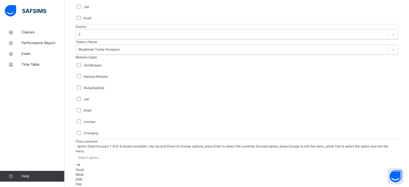
click at [121, 154] on div "Select option..." at bounding box center [237, 158] width 323 height 8
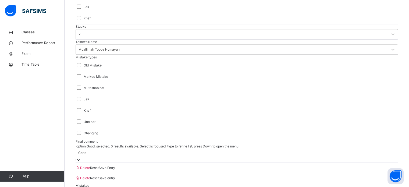
click at [115, 166] on div "Save Entry" at bounding box center [107, 168] width 16 height 5
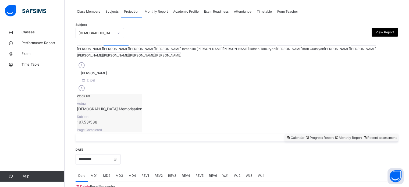
scroll to position [217, 0]
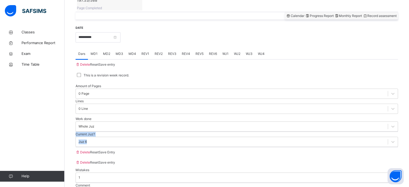
drag, startPoint x: 287, startPoint y: 100, endPoint x: 313, endPoint y: 132, distance: 41.1
click at [313, 133] on div "Delete Reset Save entry This is a revision week record. Amount of Pages 0 Page …" at bounding box center [237, 108] width 323 height 98
click at [313, 132] on div "Current Juz? Juz 6" at bounding box center [237, 139] width 323 height 15
click at [107, 51] on span "MD2" at bounding box center [106, 53] width 7 height 5
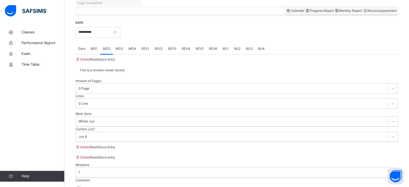
scroll to position [222, 0]
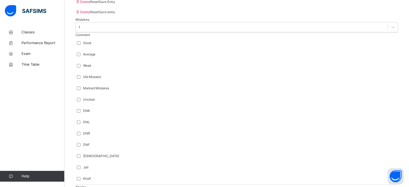
scroll to position [377, 0]
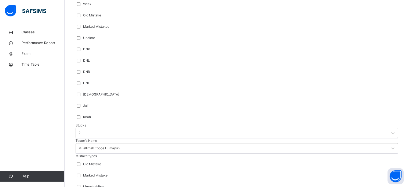
scroll to position [430, 0]
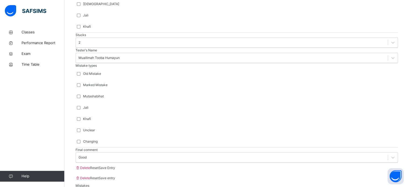
scroll to position [528, 0]
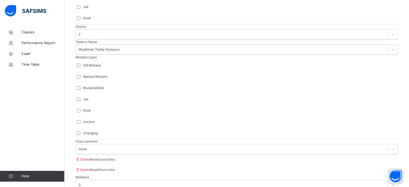
drag, startPoint x: 135, startPoint y: 128, endPoint x: 137, endPoint y: 135, distance: 7.3
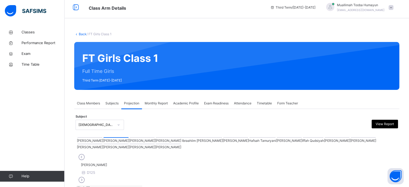
scroll to position [0, 0]
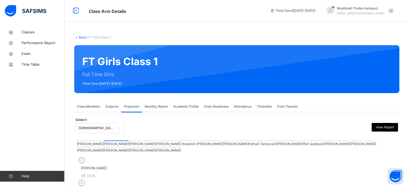
click at [195, 8] on span "Class Arm Details" at bounding box center [176, 10] width 174 height 9
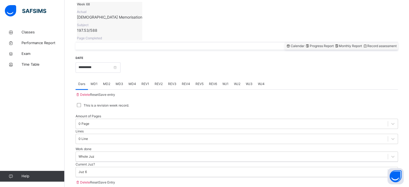
scroll to position [187, 0]
click at [123, 81] on span "MD3" at bounding box center [120, 83] width 8 height 5
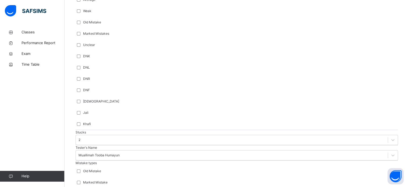
drag, startPoint x: 120, startPoint y: 71, endPoint x: 145, endPoint y: 104, distance: 41.1
type input "****"
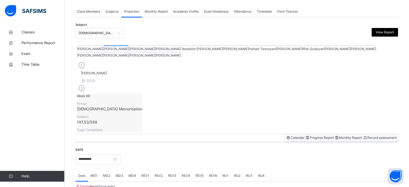
scroll to position [217, 0]
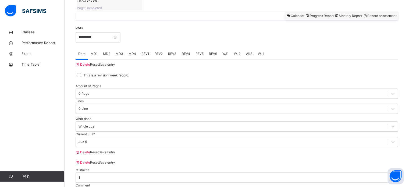
click at [115, 154] on span "Save Entry" at bounding box center [107, 152] width 16 height 4
click at [132, 48] on div "MD4" at bounding box center [132, 53] width 13 height 11
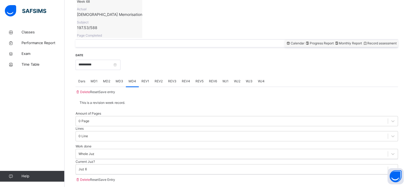
scroll to position [190, 0]
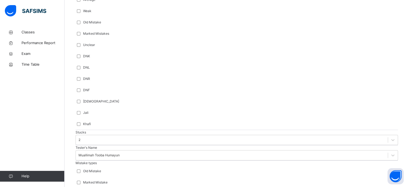
type input "****"
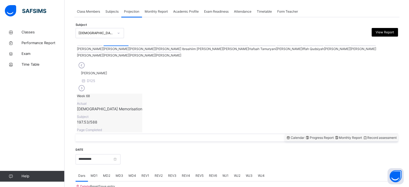
scroll to position [217, 0]
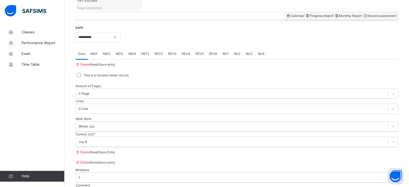
click at [148, 51] on span "REV1" at bounding box center [146, 53] width 8 height 5
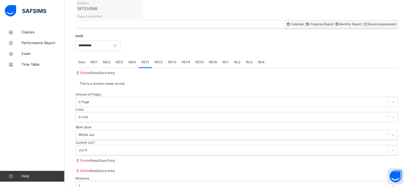
scroll to position [208, 0]
click at [156, 58] on div "REV2" at bounding box center [158, 63] width 13 height 11
click at [176, 58] on div "REV3" at bounding box center [173, 63] width 14 height 11
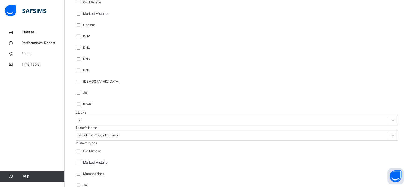
scroll to position [454, 0]
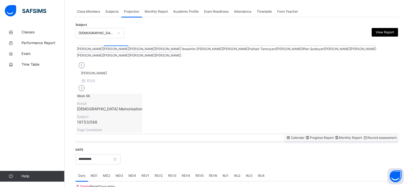
scroll to position [217, 0]
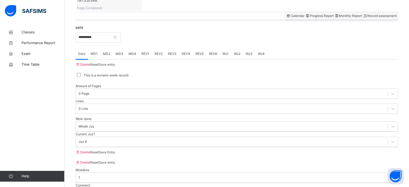
click at [188, 51] on span "REV4" at bounding box center [186, 53] width 8 height 5
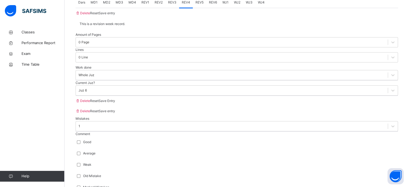
scroll to position [270, 0]
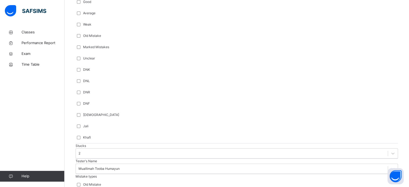
scroll to position [454, 0]
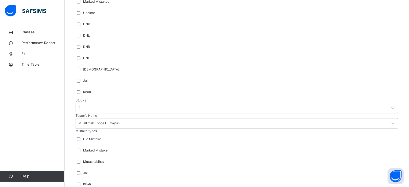
type input "***"
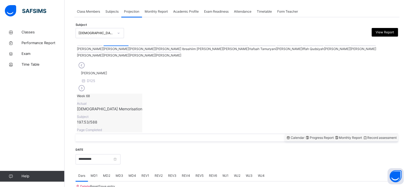
scroll to position [217, 0]
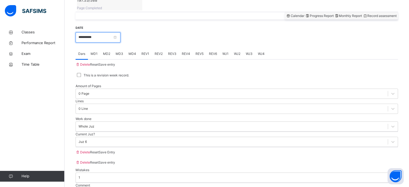
click at [97, 32] on input "**********" at bounding box center [98, 37] width 45 height 10
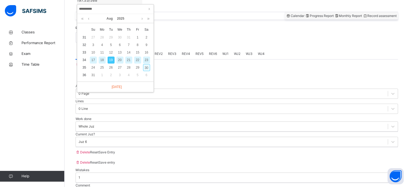
click at [146, 64] on div "30" at bounding box center [146, 67] width 7 height 7
type input "**********"
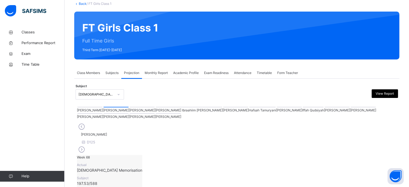
scroll to position [42, 0]
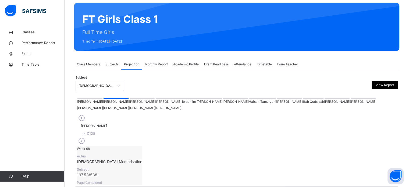
click at [181, 105] on div at bounding box center [168, 105] width 25 height 1
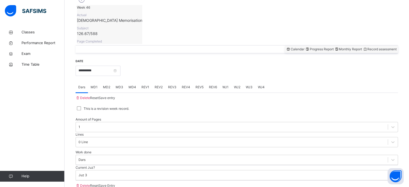
scroll to position [195, 0]
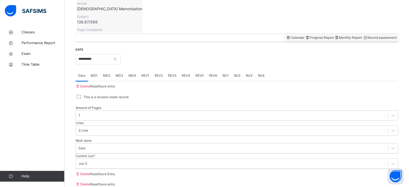
click at [142, 70] on div "REV1" at bounding box center [145, 75] width 13 height 11
click at [131, 70] on div "MD4" at bounding box center [132, 75] width 13 height 11
click at [110, 73] on span "MD2" at bounding box center [106, 75] width 7 height 5
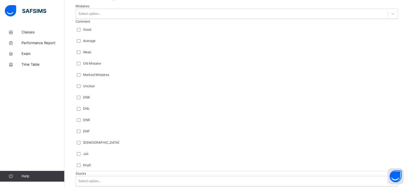
scroll to position [381, 0]
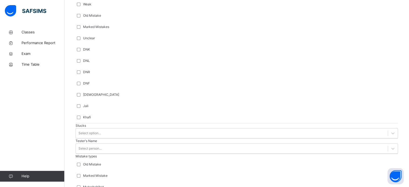
scroll to position [429, 0]
type input "***"
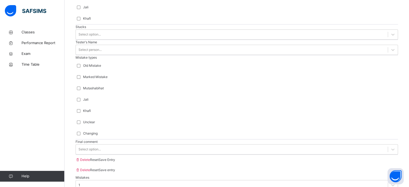
scroll to position [528, 0]
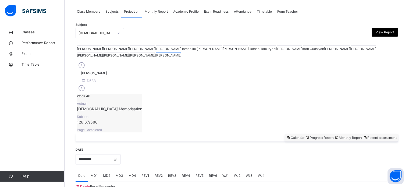
scroll to position [217, 0]
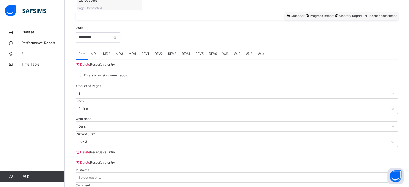
click at [129, 48] on div "MD4" at bounding box center [132, 53] width 13 height 11
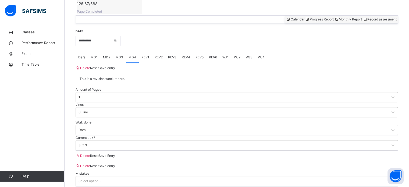
scroll to position [211, 0]
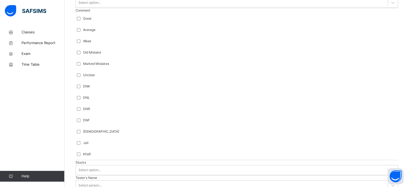
scroll to position [380, 0]
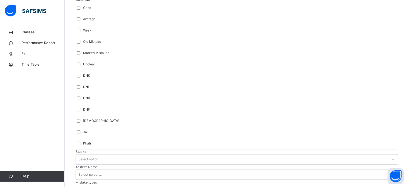
scroll to position [422, 0]
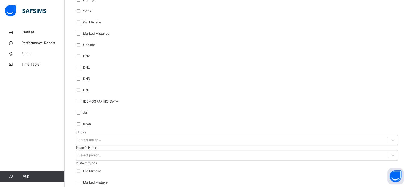
type input "***"
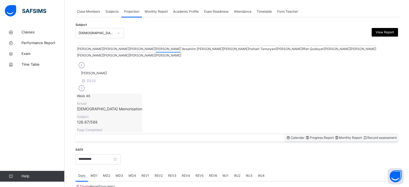
scroll to position [217, 0]
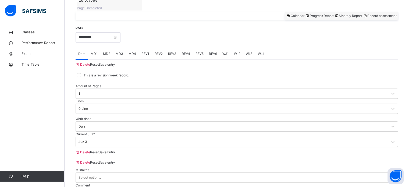
click at [145, 48] on div "REV1" at bounding box center [145, 53] width 13 height 11
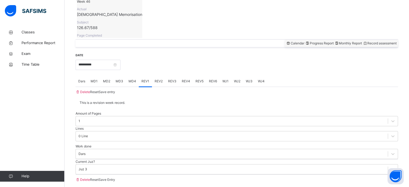
scroll to position [187, 0]
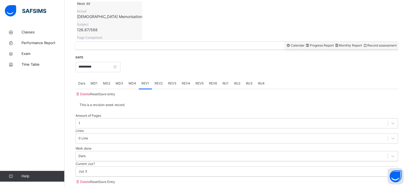
click at [164, 78] on div "REV2" at bounding box center [158, 83] width 13 height 11
click at [175, 78] on div "REV3" at bounding box center [173, 83] width 14 height 11
click at [144, 78] on div "REV1" at bounding box center [145, 83] width 13 height 11
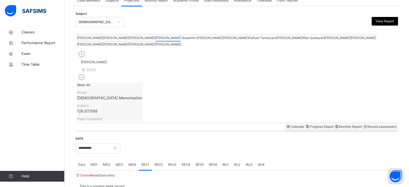
scroll to position [103, 0]
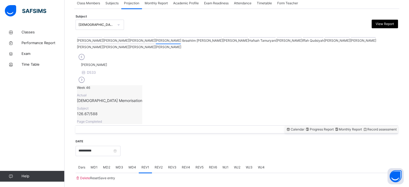
click at [351, 38] on div at bounding box center [363, 37] width 25 height 1
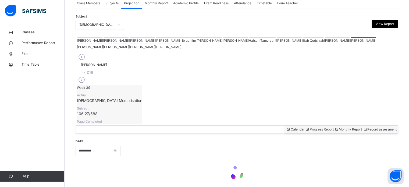
scroll to position [95, 0]
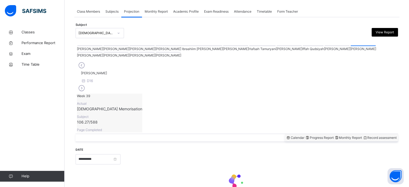
click at [325, 46] on div at bounding box center [337, 45] width 25 height 1
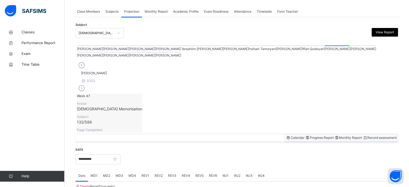
scroll to position [103, 0]
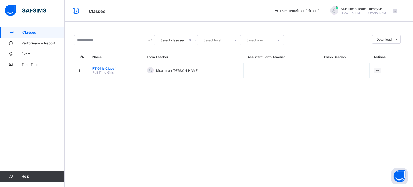
click at [382, 13] on span "[EMAIL_ADDRESS][DOMAIN_NAME]" at bounding box center [365, 12] width 48 height 3
click at [382, 64] on span "Logout" at bounding box center [381, 64] width 36 height 6
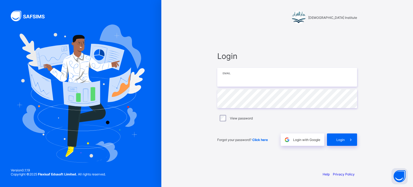
type input "**********"
click at [285, 81] on input "**********" at bounding box center [287, 77] width 140 height 19
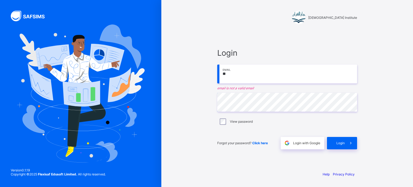
type input "*"
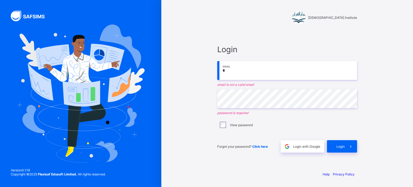
click at [229, 68] on input "*" at bounding box center [287, 70] width 140 height 19
type input "**********"
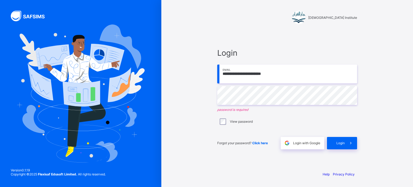
click at [283, 58] on div at bounding box center [287, 60] width 140 height 4
click at [223, 131] on div "**********" at bounding box center [287, 98] width 140 height 101
click at [292, 77] on input "**********" at bounding box center [287, 74] width 140 height 19
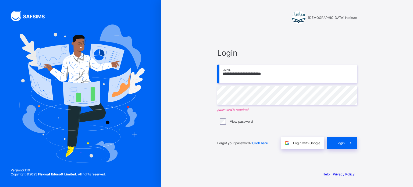
click at [226, 139] on div "Forgot your password? Click here" at bounding box center [247, 143] width 61 height 12
click at [306, 76] on input "**********" at bounding box center [287, 74] width 140 height 19
click at [275, 75] on input "**********" at bounding box center [287, 74] width 140 height 19
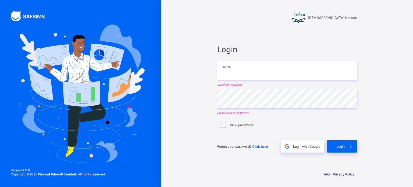
click at [287, 64] on input "email" at bounding box center [287, 70] width 140 height 19
type input "**********"
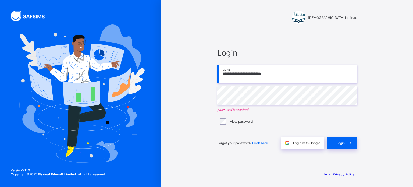
click at [190, 89] on div "**********" at bounding box center [287, 93] width 252 height 187
click at [297, 79] on input "**********" at bounding box center [287, 74] width 140 height 19
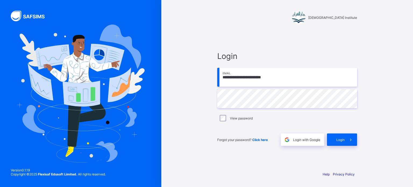
click at [403, 48] on div "**********" at bounding box center [287, 93] width 252 height 187
click at [398, 145] on div "**********" at bounding box center [287, 93] width 252 height 187
click at [411, 91] on div "**********" at bounding box center [287, 93] width 252 height 187
drag, startPoint x: 411, startPoint y: 91, endPoint x: 186, endPoint y: 136, distance: 229.4
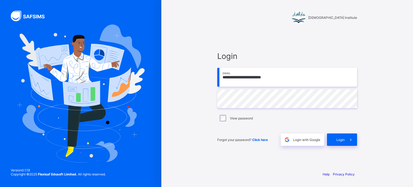
click at [186, 136] on div "**********" at bounding box center [287, 93] width 252 height 187
drag, startPoint x: 186, startPoint y: 136, endPoint x: 227, endPoint y: 154, distance: 44.5
click at [227, 154] on div "**********" at bounding box center [287, 98] width 151 height 136
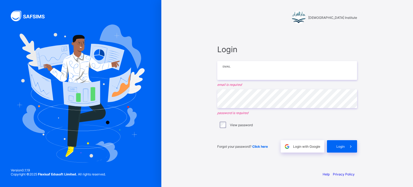
click at [254, 75] on input "email" at bounding box center [287, 70] width 140 height 19
type input "**********"
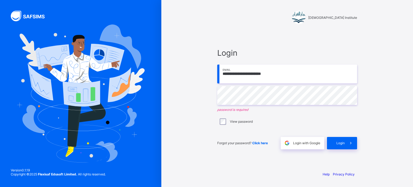
click at [262, 141] on div "Forgot your password? Click here" at bounding box center [247, 143] width 61 height 12
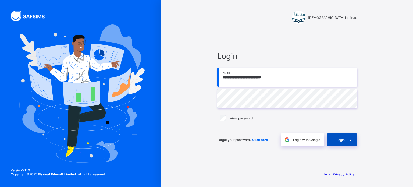
click at [341, 141] on span "Login" at bounding box center [341, 140] width 8 height 4
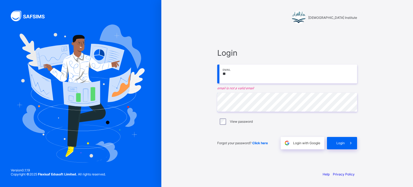
type input "*"
type input "**********"
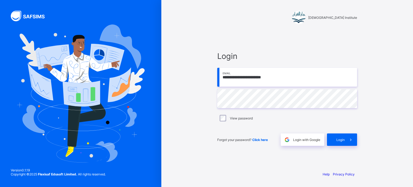
click at [221, 115] on div "View password" at bounding box center [287, 118] width 140 height 11
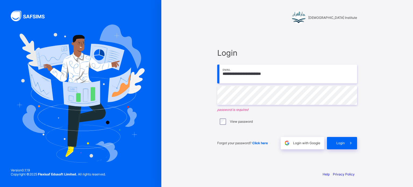
click at [2, 122] on div at bounding box center [80, 93] width 161 height 187
click at [411, 117] on div "**********" at bounding box center [287, 93] width 252 height 187
click at [411, 118] on div "**********" at bounding box center [287, 93] width 252 height 187
